Goal: Task Accomplishment & Management: Manage account settings

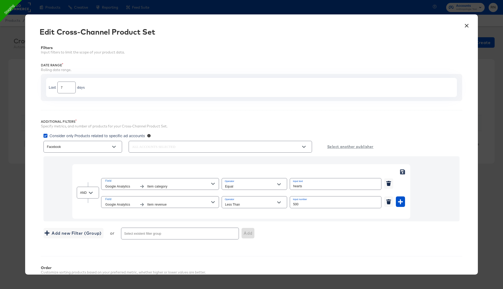
click at [468, 24] on button "×" at bounding box center [466, 24] width 9 height 9
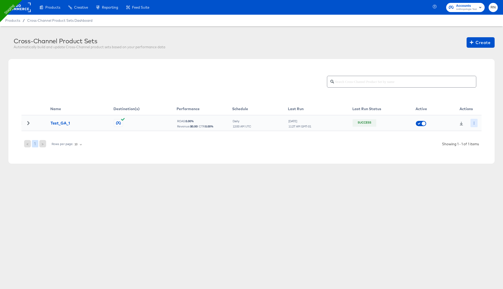
click at [474, 123] on icon "button" at bounding box center [474, 123] width 3 height 3
click at [473, 133] on li "Edit" at bounding box center [484, 133] width 28 height 9
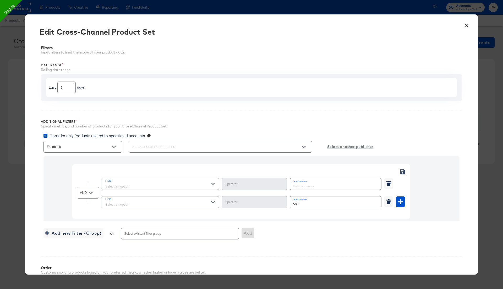
type input "Less Than"
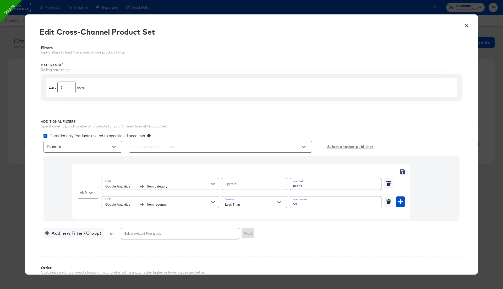
type input "Equal"
click at [401, 200] on icon "button" at bounding box center [400, 201] width 5 height 5
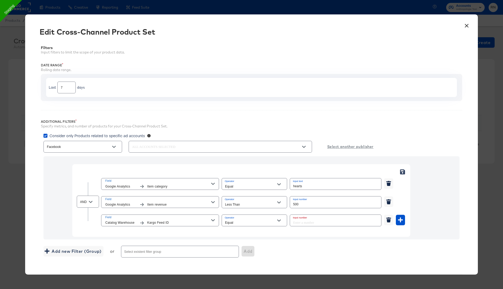
click at [174, 218] on span "Field" at bounding box center [158, 217] width 106 height 5
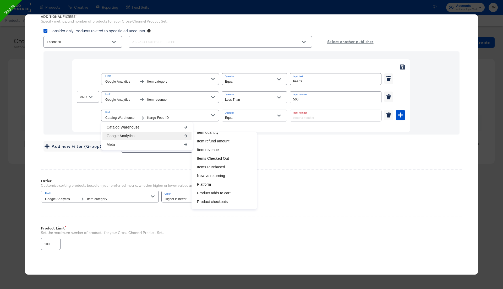
scroll to position [119, 0]
click at [217, 161] on li "Item revenue" at bounding box center [224, 165] width 63 height 9
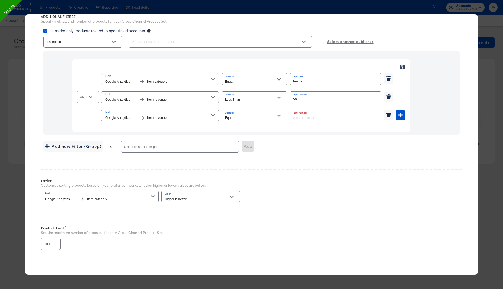
click at [246, 111] on div "Equal" at bounding box center [255, 116] width 66 height 12
click at [247, 113] on div "Equal" at bounding box center [255, 116] width 66 height 12
click at [251, 117] on input "Equal" at bounding box center [250, 118] width 53 height 6
click at [244, 152] on li "Less Than" at bounding box center [254, 152] width 65 height 8
click at [243, 116] on input "Less Than" at bounding box center [250, 118] width 53 height 6
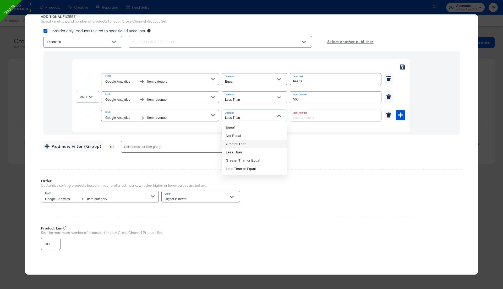
click at [241, 145] on li "Greater Than" at bounding box center [254, 144] width 65 height 8
type input "Greater Than"
click at [308, 115] on input "number" at bounding box center [334, 115] width 88 height 11
type input "0"
click at [311, 180] on div "Order Customize sorting products based on your preferred metric, whether higher…" at bounding box center [252, 188] width 422 height 38
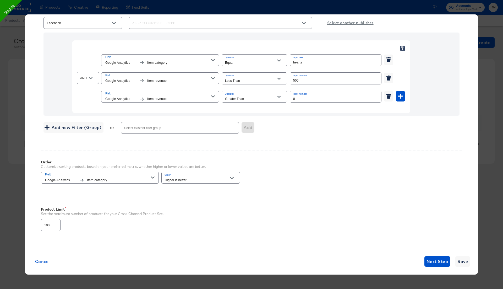
scroll to position [126, 0]
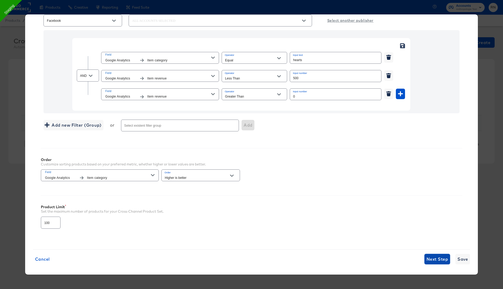
click at [436, 256] on span "Next Step" at bounding box center [438, 258] width 22 height 7
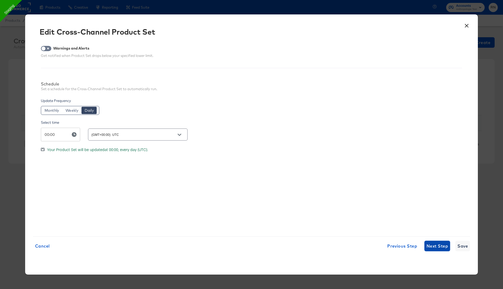
click at [435, 244] on span "Next Step" at bounding box center [438, 245] width 22 height 7
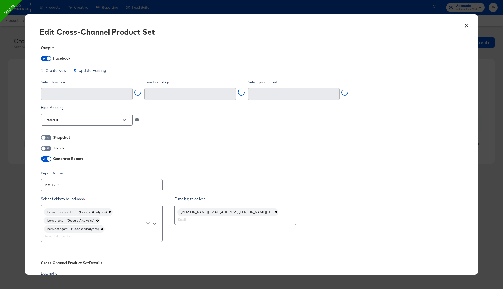
type input "Ghost Business StitcherAds (257579378080319)"
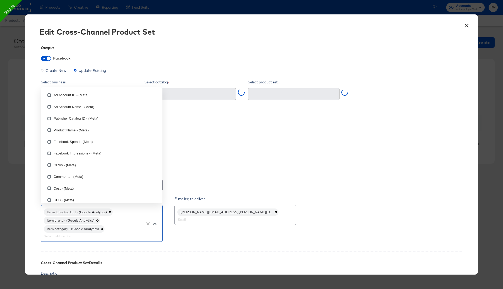
click at [119, 233] on input "text" at bounding box center [94, 236] width 102 height 6
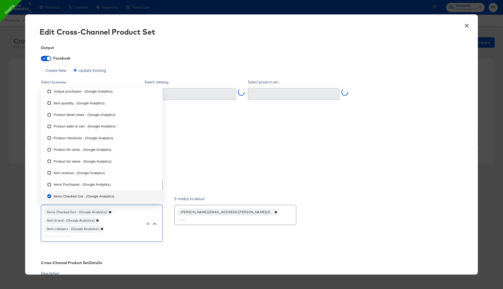
type input "Test_GA_1 (4227536614145403)"
type input "i"
checkbox input "true"
checkbox input "false"
checkbox input "true"
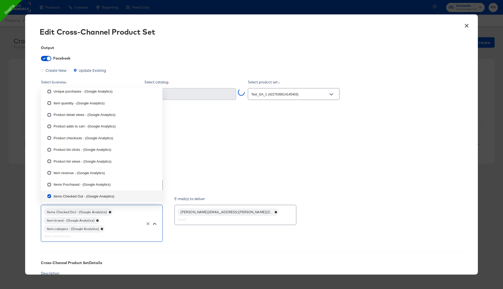
checkbox input "true"
checkbox input "false"
type input "it"
checkbox input "true"
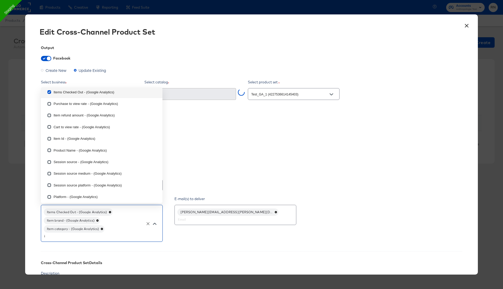
checkbox input "true"
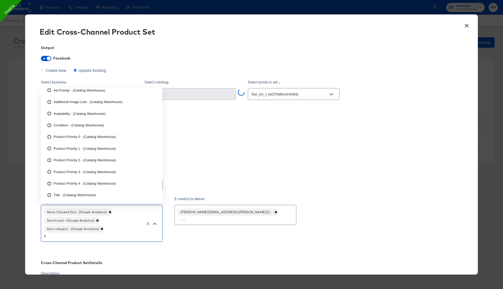
scroll to position [28, 0]
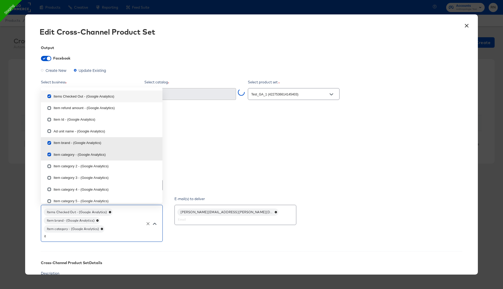
type input "ite"
checkbox input "true"
checkbox input "false"
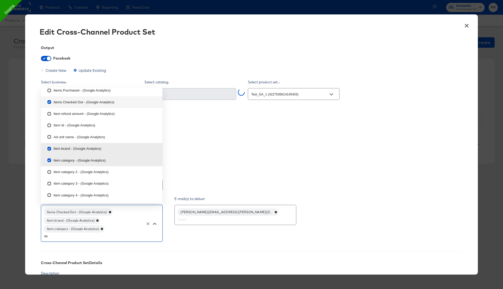
type input "item"
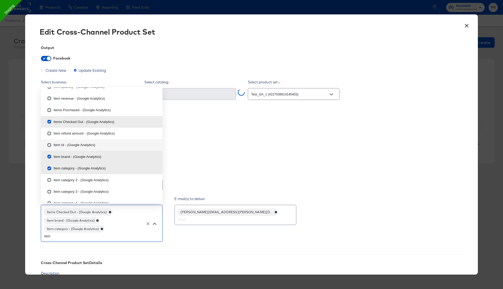
scroll to position [0, 0]
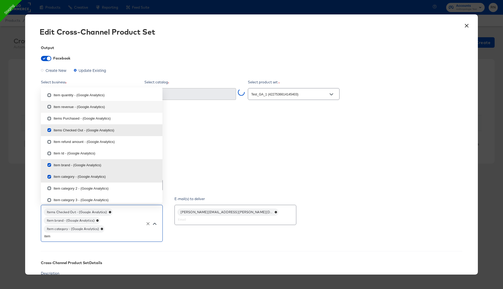
click at [54, 106] on li "Item revenue - (Google Analytics)" at bounding box center [102, 107] width 122 height 12
type textarea "x"
checkbox input "false"
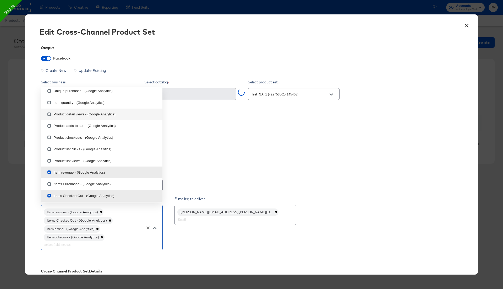
scroll to position [113, 0]
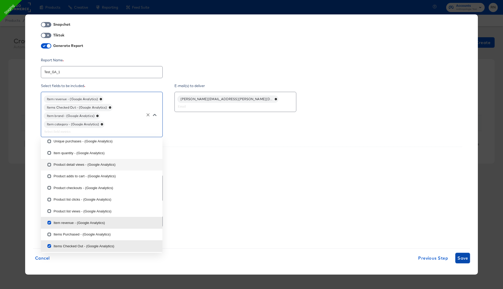
click at [465, 256] on span "Save" at bounding box center [463, 257] width 10 height 7
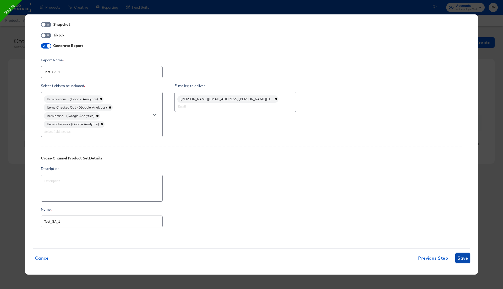
type textarea "x"
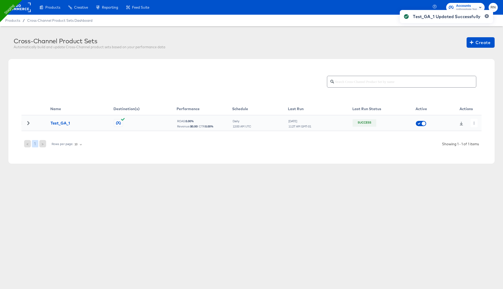
click at [474, 121] on div "Test_GA_1 Updated Successfully" at bounding box center [447, 135] width 104 height 261
click at [475, 120] on button "button" at bounding box center [474, 123] width 7 height 8
click at [482, 152] on li "Run Now" at bounding box center [484, 150] width 28 height 9
click at [461, 124] on icon at bounding box center [461, 124] width 3 height 4
click at [475, 124] on icon "button" at bounding box center [474, 123] width 1 height 3
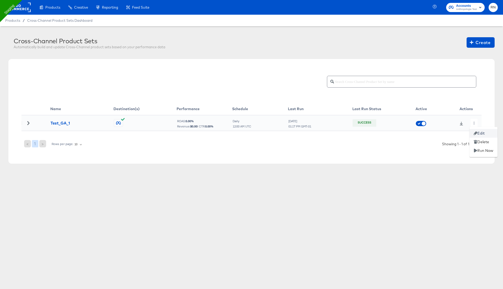
click at [481, 135] on li "Edit" at bounding box center [484, 133] width 28 height 9
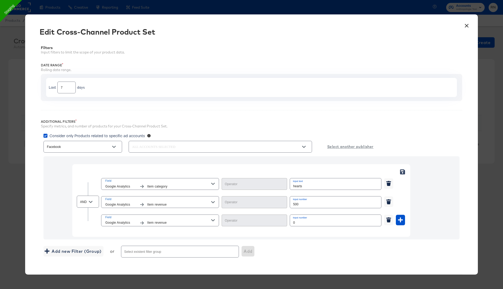
type input "Equal"
type input "Less Than"
type input "Greater Than"
click at [197, 184] on span "Item category" at bounding box center [179, 187] width 64 height 6
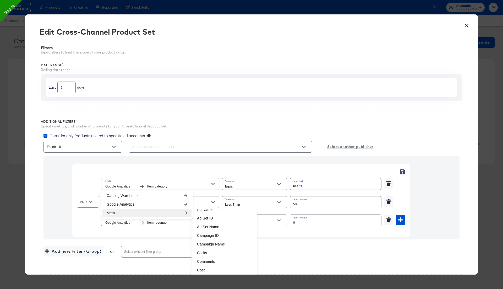
scroll to position [126, 0]
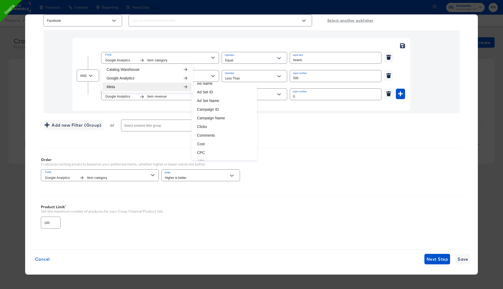
click at [280, 164] on div "Order Customize sorting products based on your preferred metric, whether higher…" at bounding box center [252, 167] width 422 height 38
